Goal: Navigation & Orientation: Understand site structure

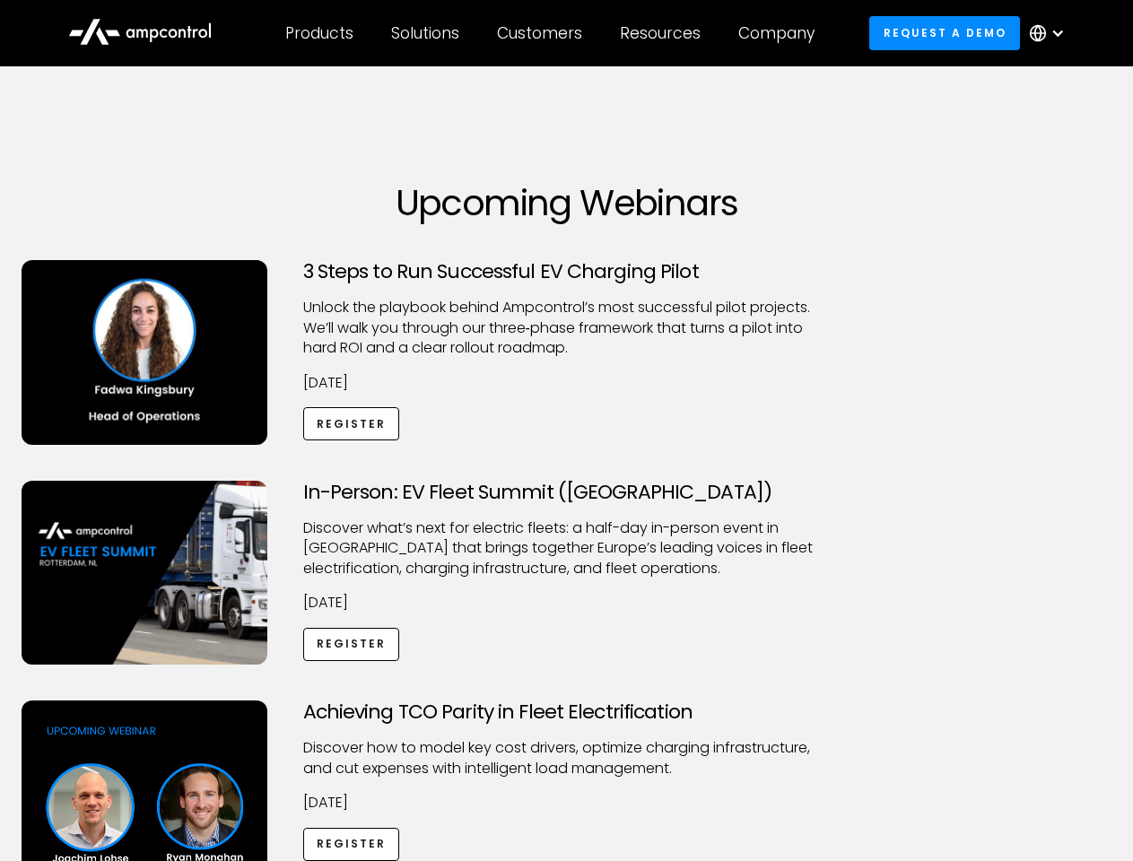
click at [552, 33] on div "Customers" at bounding box center [539, 33] width 85 height 20
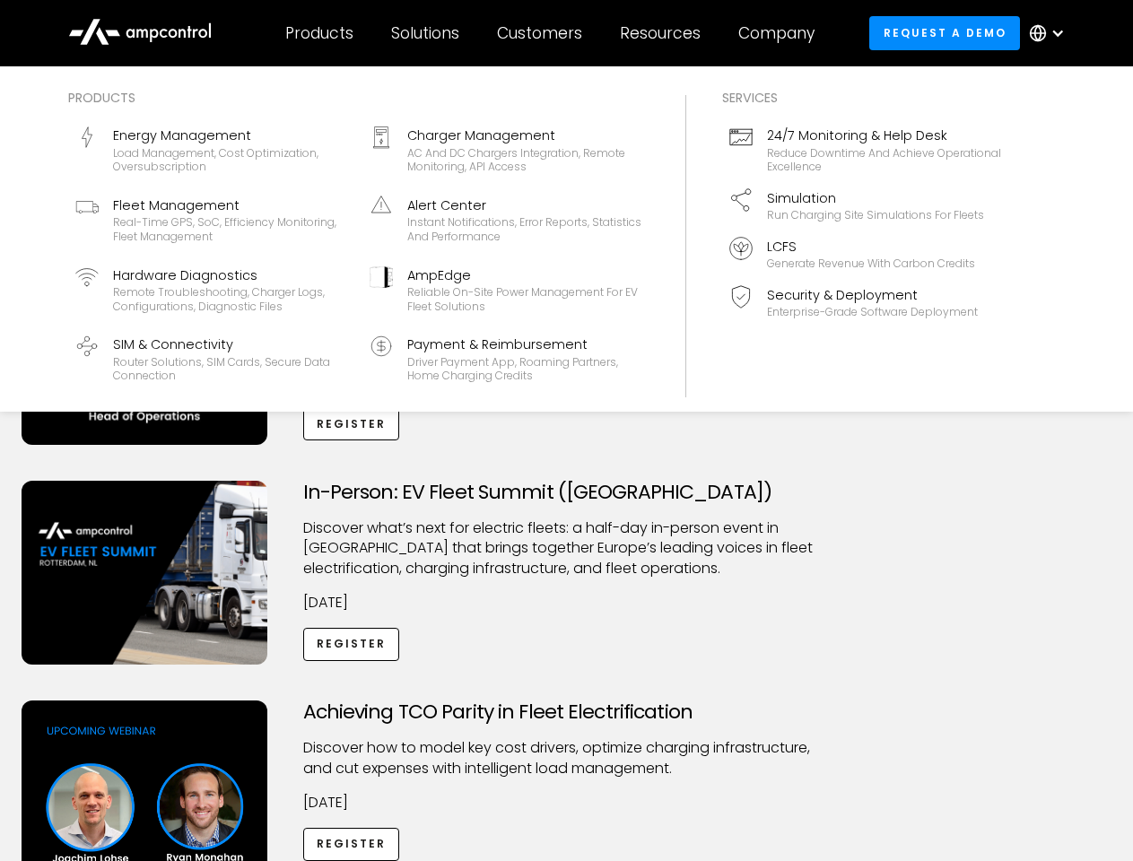
click at [319, 33] on div "Products" at bounding box center [319, 33] width 68 height 20
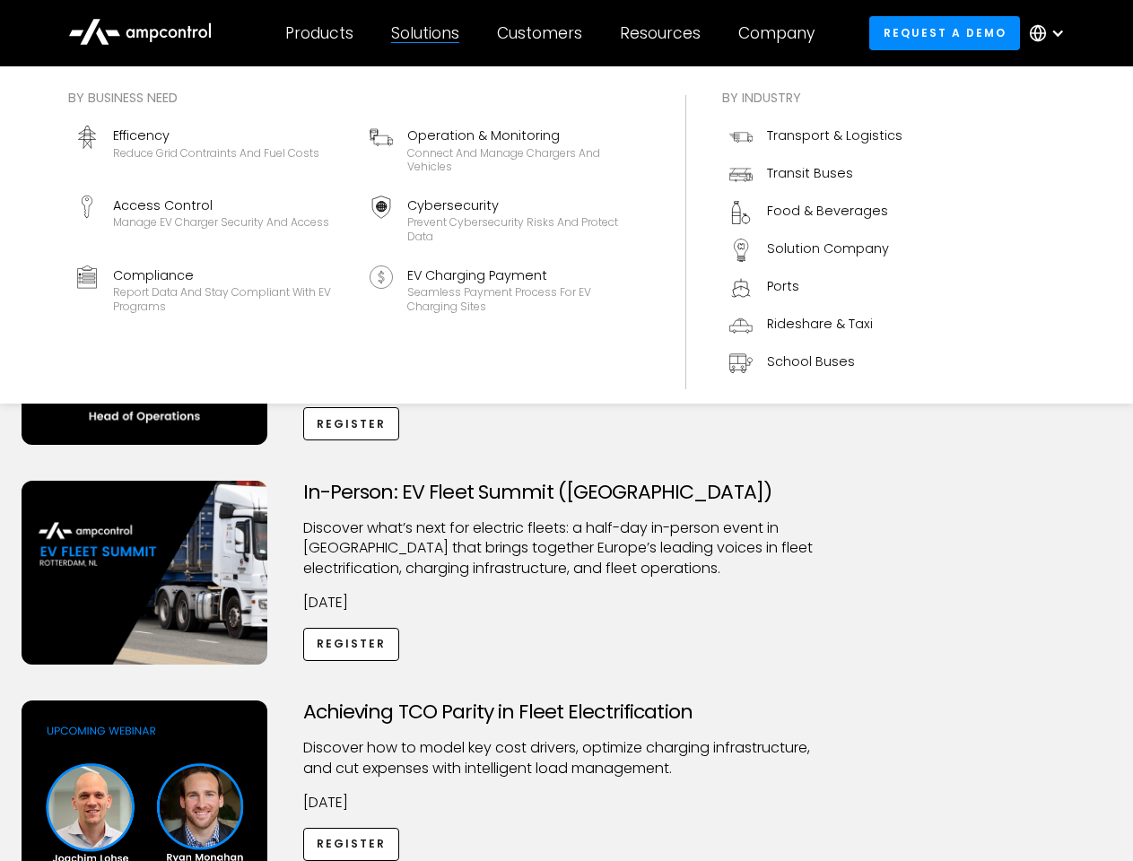
click at [426, 33] on div "Solutions" at bounding box center [425, 33] width 68 height 20
